Goal: Task Accomplishment & Management: Use online tool/utility

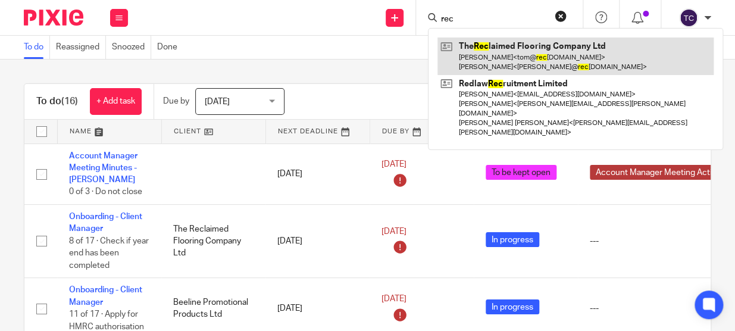
type input "rec"
click at [615, 60] on link at bounding box center [575, 55] width 276 height 37
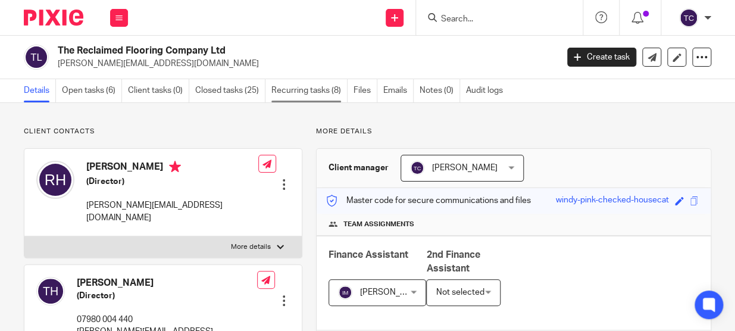
click at [279, 82] on link "Recurring tasks (8)" at bounding box center [309, 90] width 76 height 23
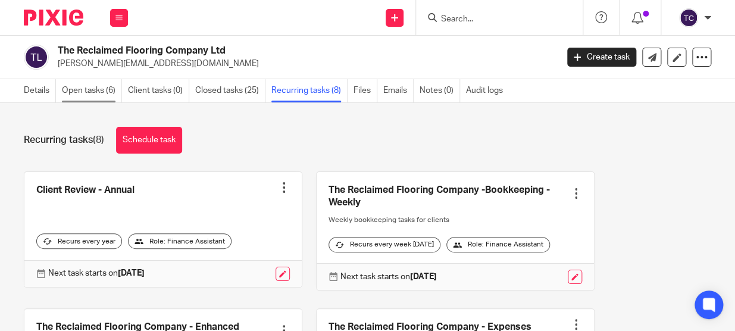
click at [103, 96] on link "Open tasks (6)" at bounding box center [92, 90] width 60 height 23
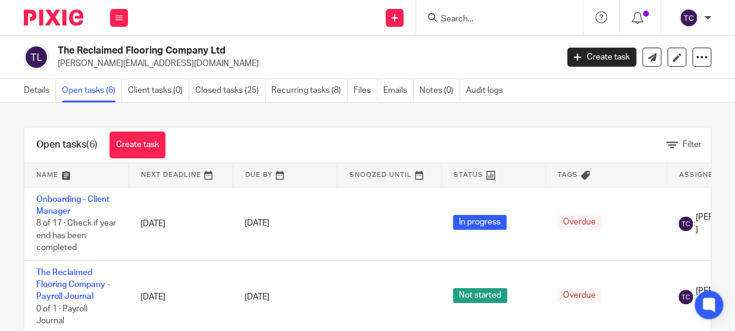
click at [45, 174] on link at bounding box center [76, 175] width 104 height 24
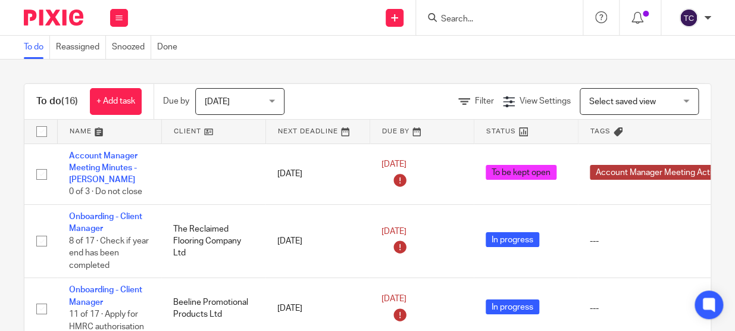
click at [83, 131] on link at bounding box center [110, 132] width 104 height 24
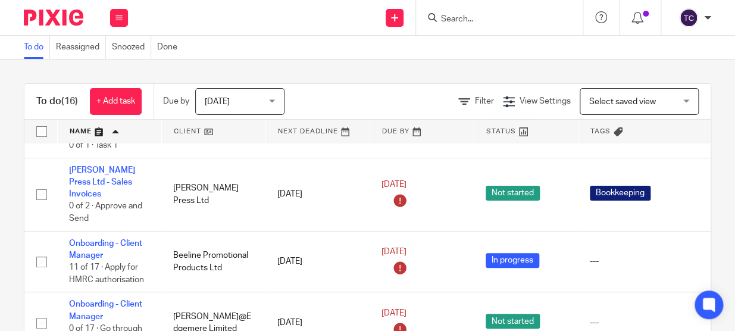
scroll to position [162, 0]
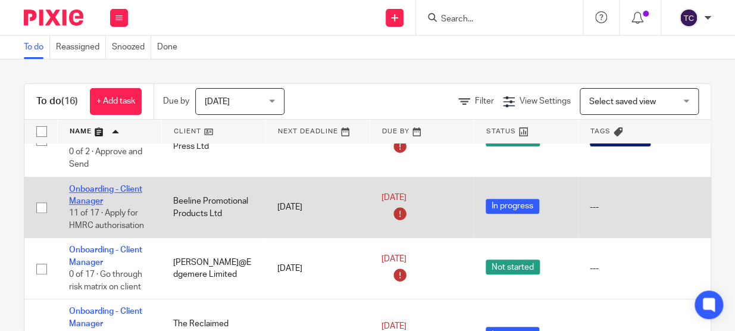
click at [83, 185] on link "Onboarding - Client Manager" at bounding box center [105, 195] width 73 height 20
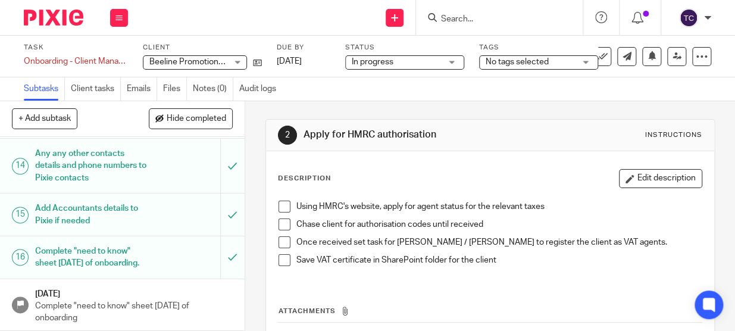
scroll to position [579, 0]
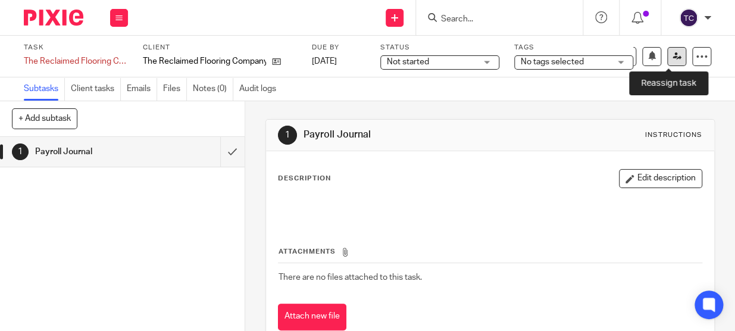
click at [667, 56] on link at bounding box center [676, 56] width 19 height 19
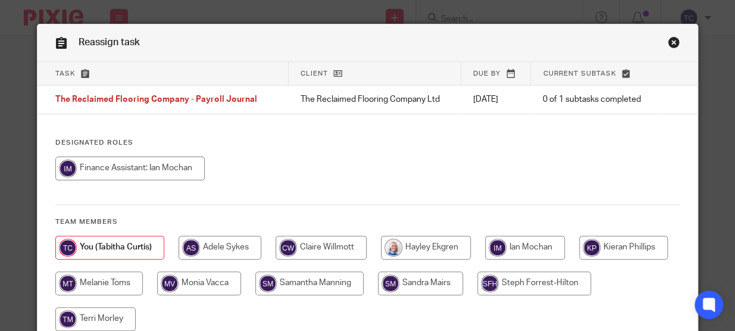
scroll to position [86, 0]
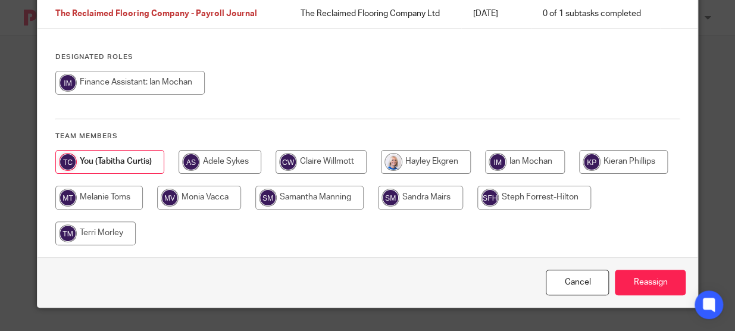
click at [540, 159] on input "radio" at bounding box center [525, 162] width 80 height 24
radio input "true"
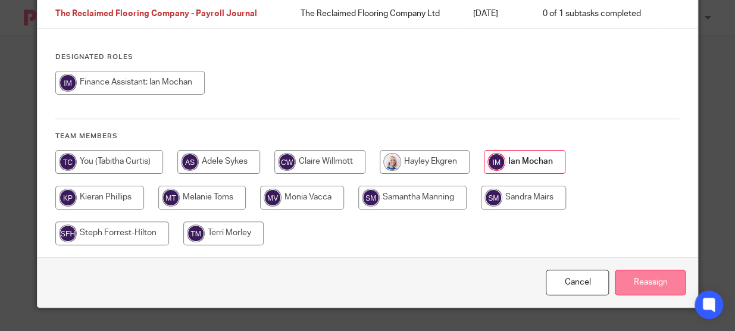
click at [631, 287] on input "Reassign" at bounding box center [650, 283] width 71 height 26
